Goal: Task Accomplishment & Management: Manage account settings

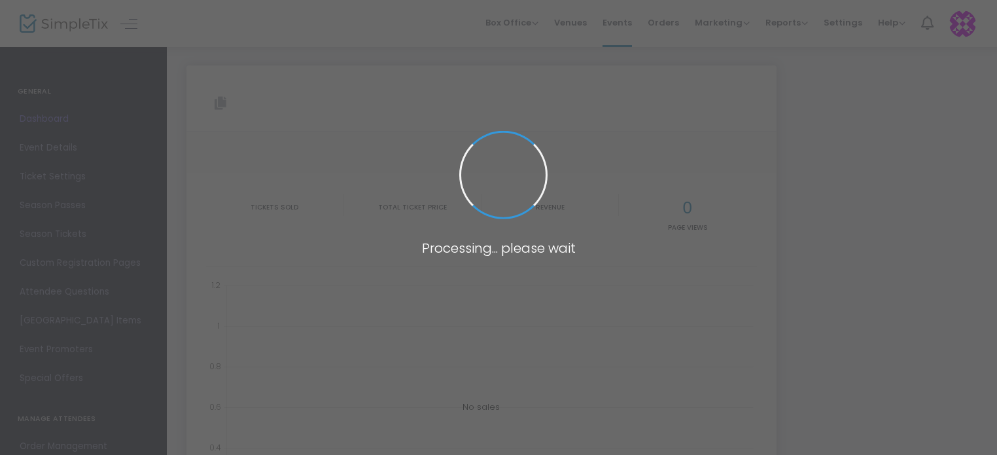
type input "[URL][DOMAIN_NAME]"
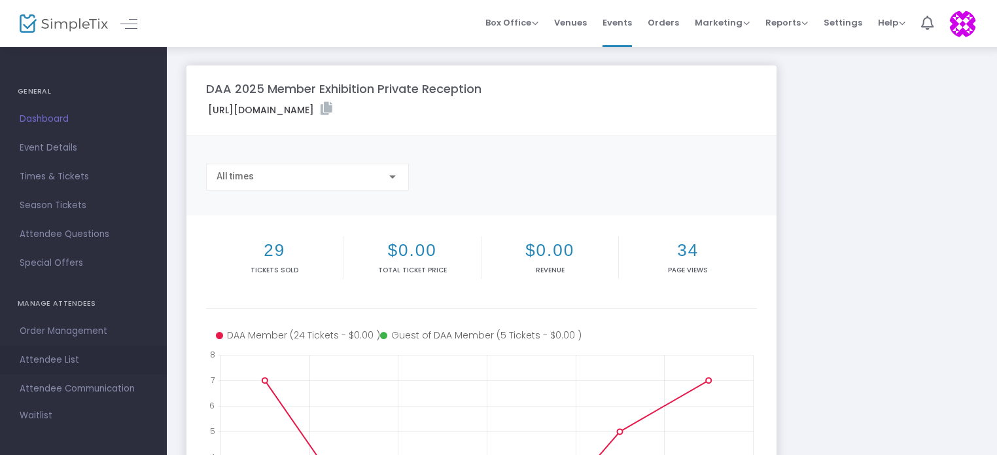
click at [60, 366] on span "Attendee List" at bounding box center [84, 359] width 128 height 17
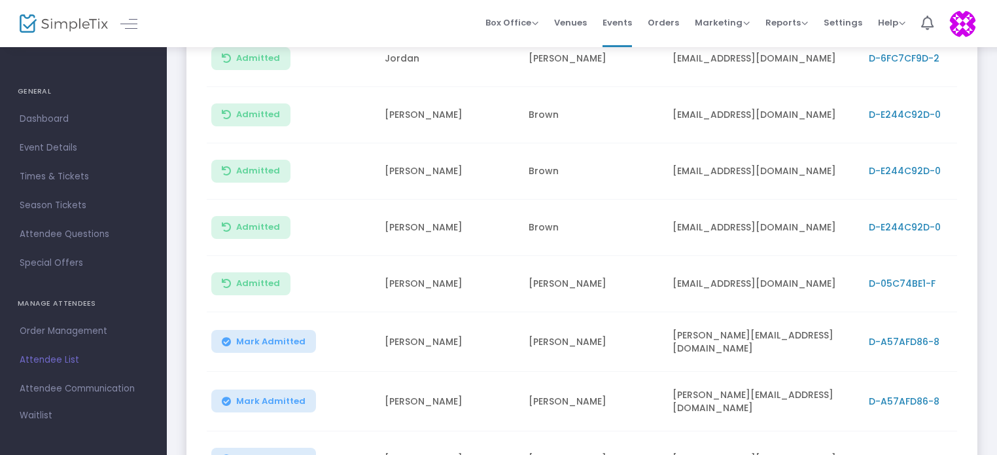
scroll to position [398, 0]
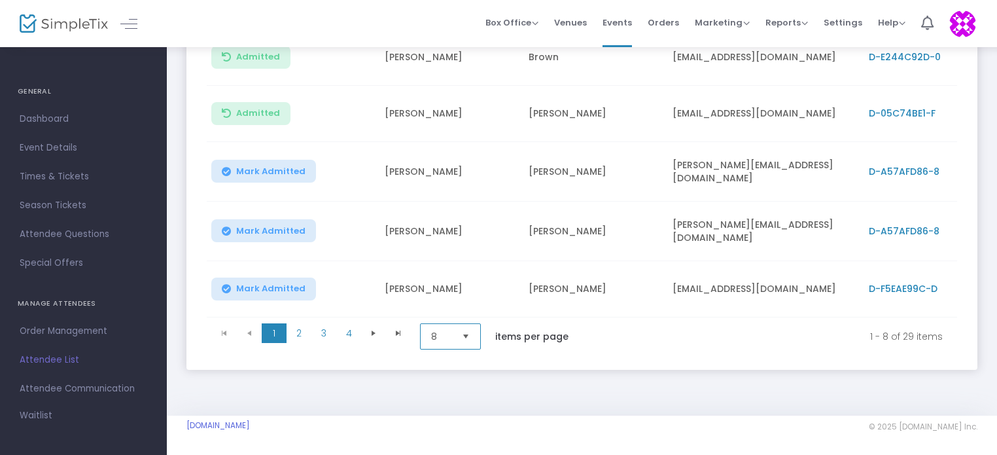
click at [455, 336] on span "8" at bounding box center [441, 336] width 31 height 25
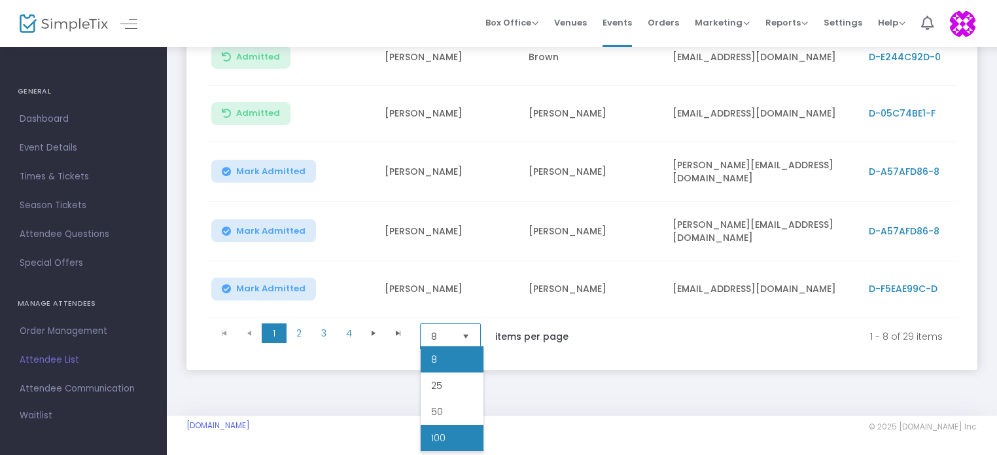
click at [448, 445] on li "100" at bounding box center [452, 438] width 63 height 26
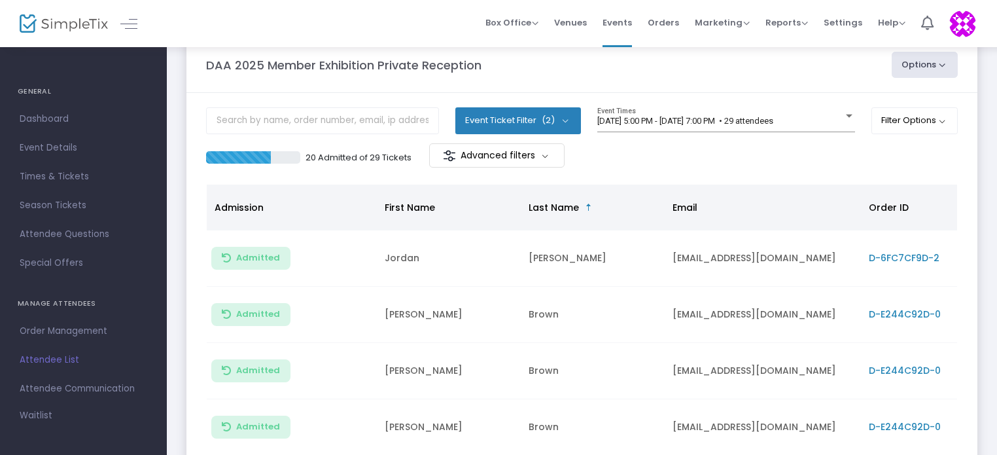
scroll to position [0, 0]
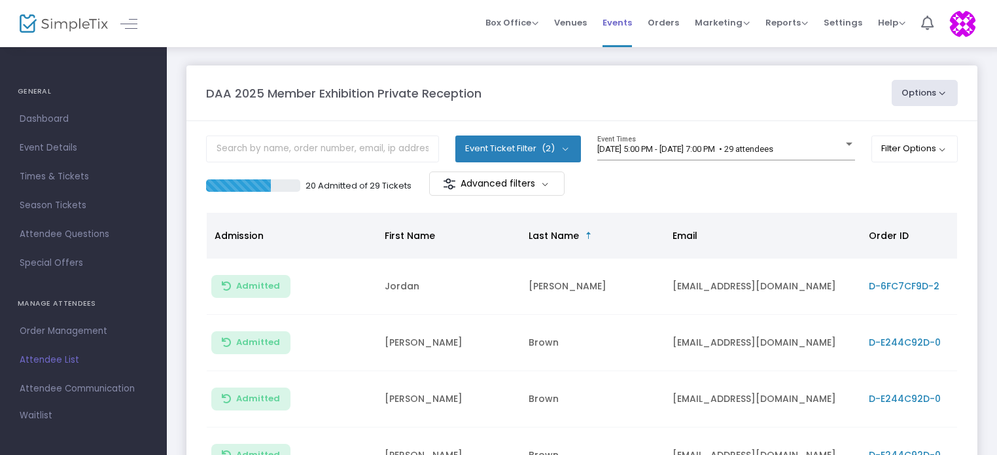
click at [615, 22] on span "Events" at bounding box center [617, 22] width 29 height 33
